Goal: Find specific fact: Find specific fact

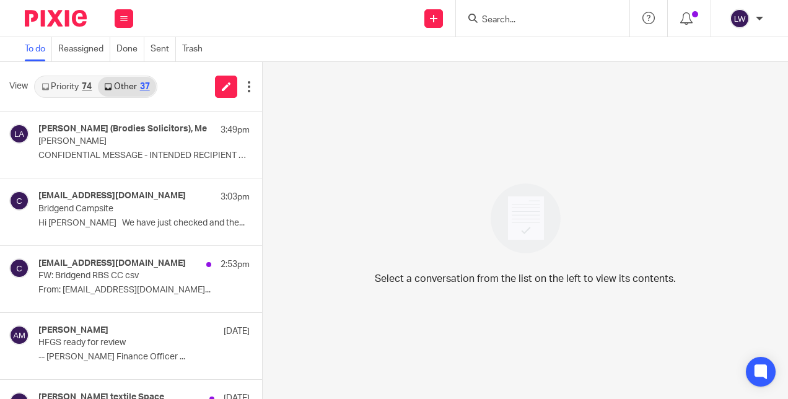
click at [509, 22] on input "Search" at bounding box center [535, 20] width 111 height 11
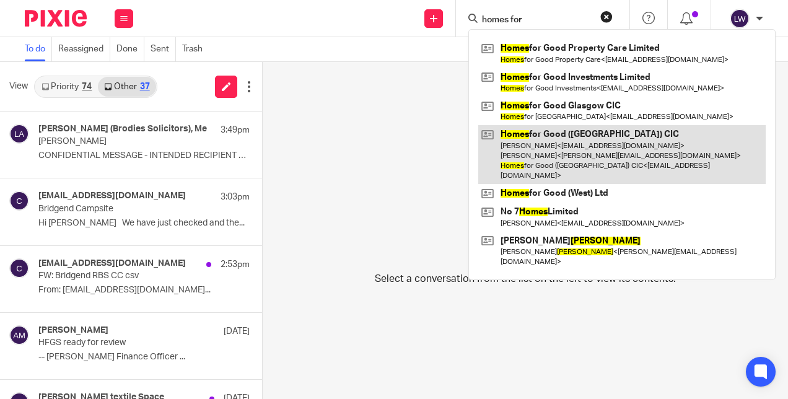
type input "homes for"
click at [613, 151] on link at bounding box center [621, 154] width 287 height 59
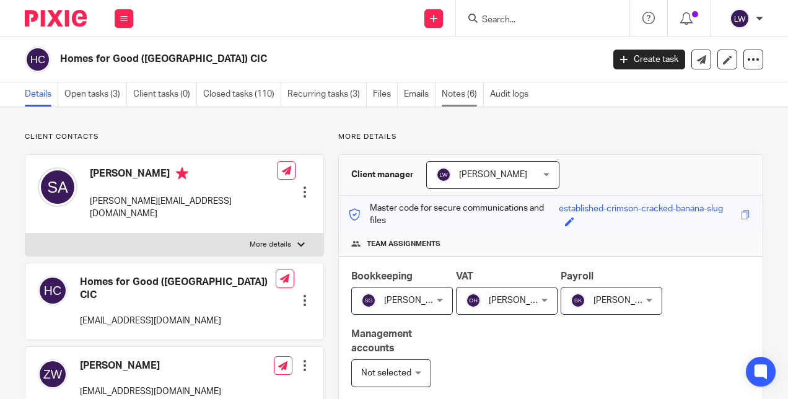
click at [464, 92] on link "Notes (6)" at bounding box center [462, 94] width 42 height 24
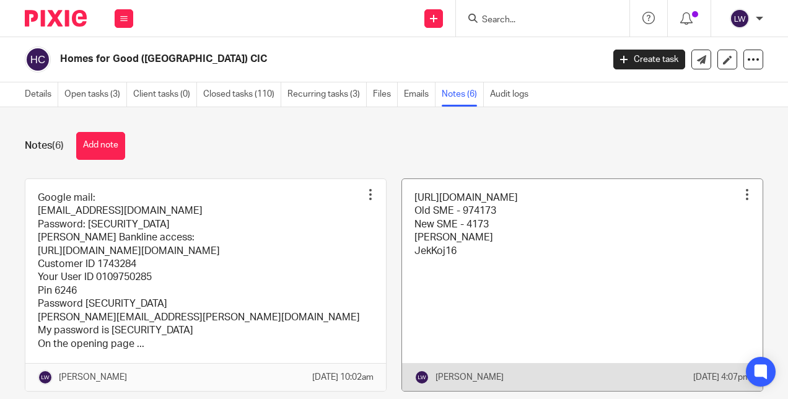
click at [522, 240] on link at bounding box center [582, 285] width 360 height 212
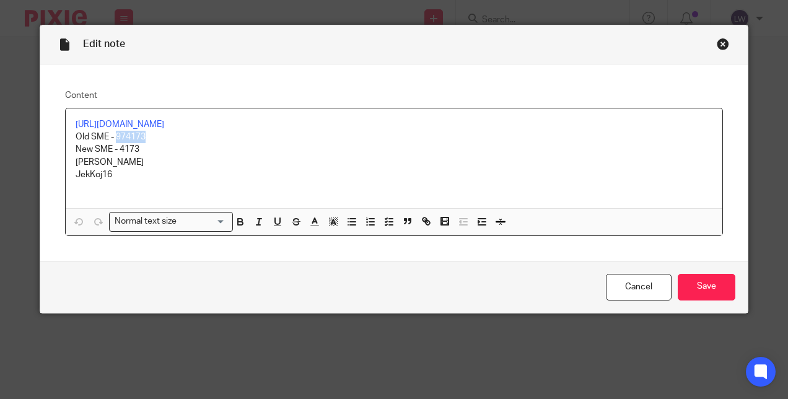
drag, startPoint x: 111, startPoint y: 132, endPoint x: 151, endPoint y: 136, distance: 39.8
click at [151, 136] on p "Old SME - 974173" at bounding box center [394, 137] width 637 height 12
copy p "974173"
click at [164, 120] on link "[URL][DOMAIN_NAME]" at bounding box center [120, 124] width 89 height 9
